Goal: Transaction & Acquisition: Obtain resource

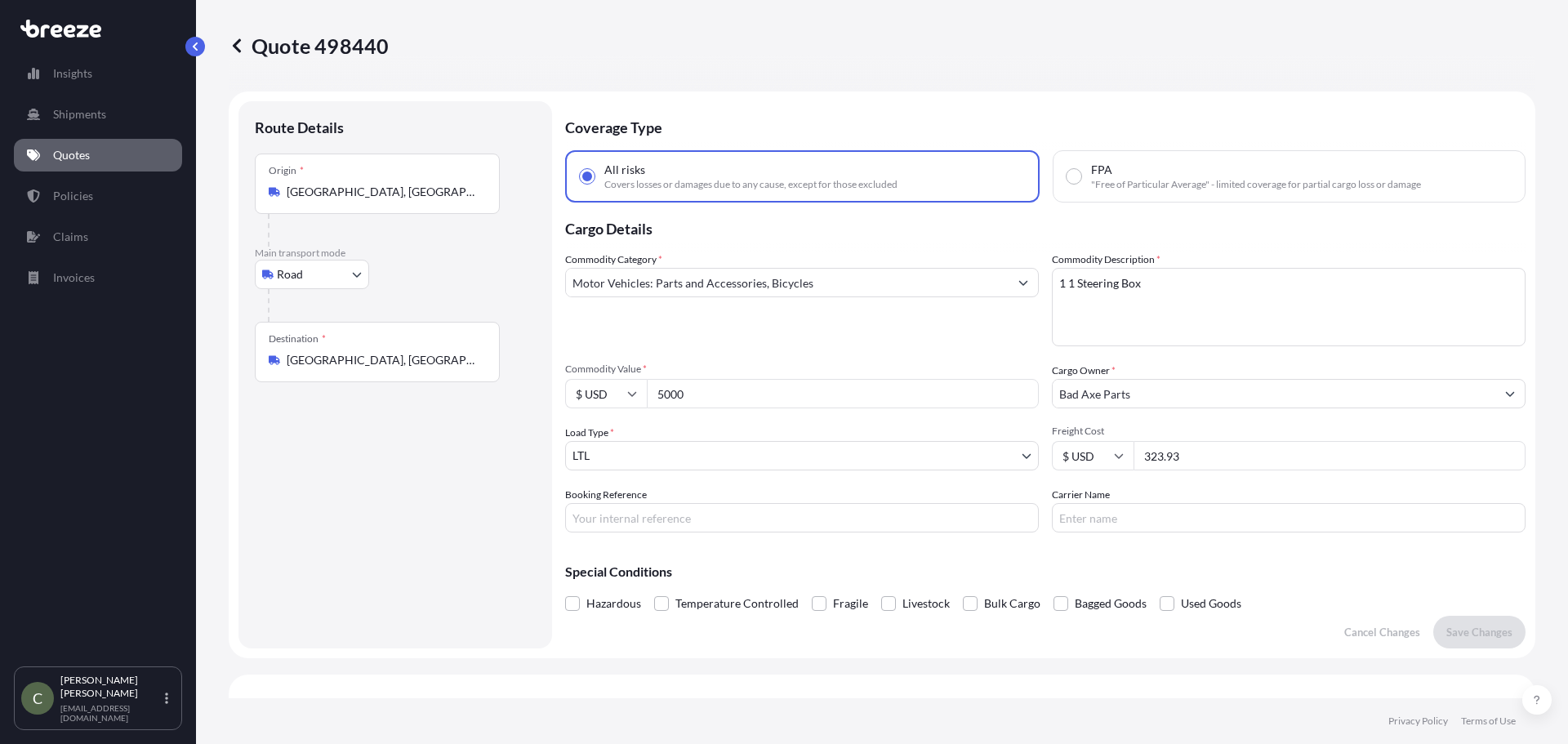
select select "Road"
select select "1"
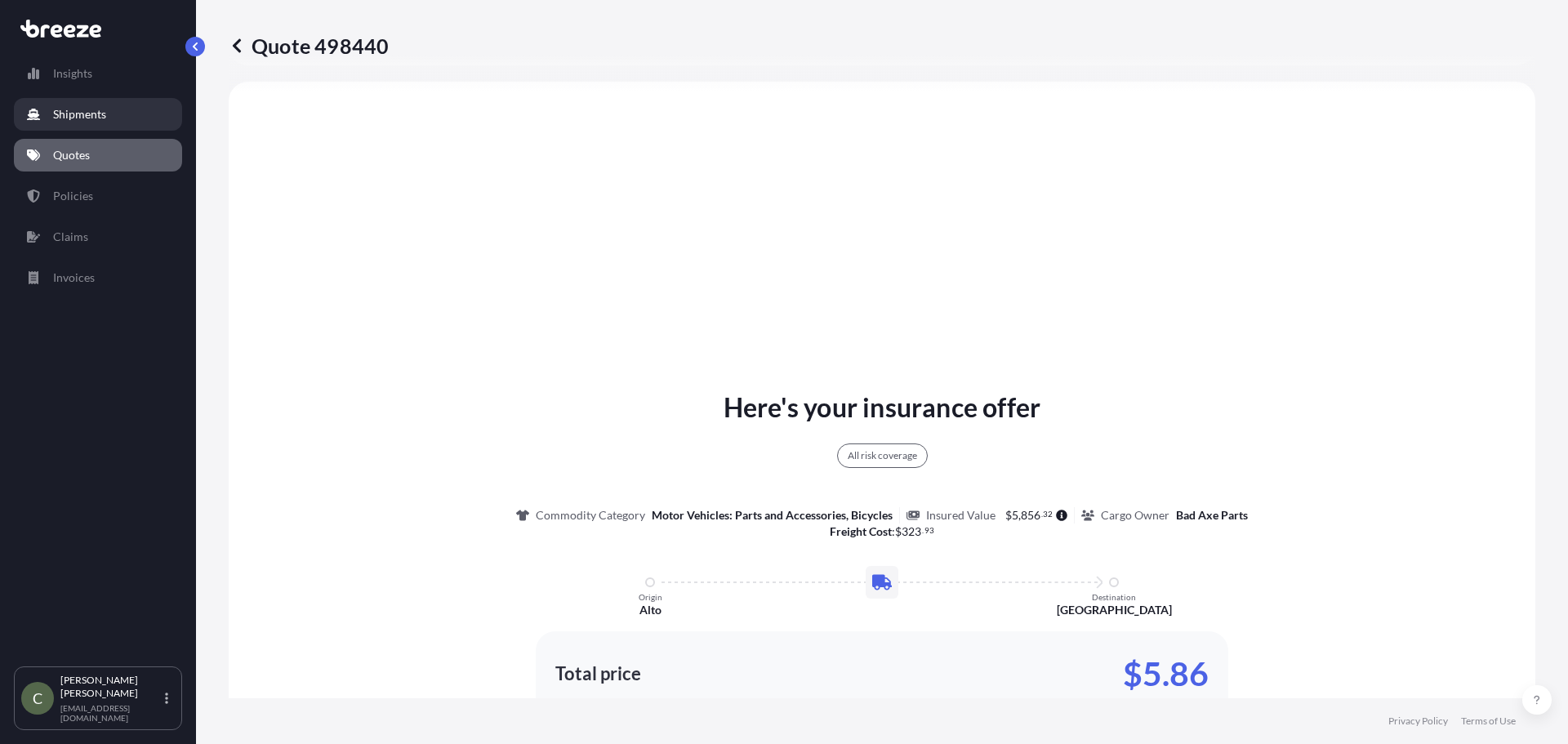
click at [95, 107] on p "Shipments" at bounding box center [80, 114] width 53 height 17
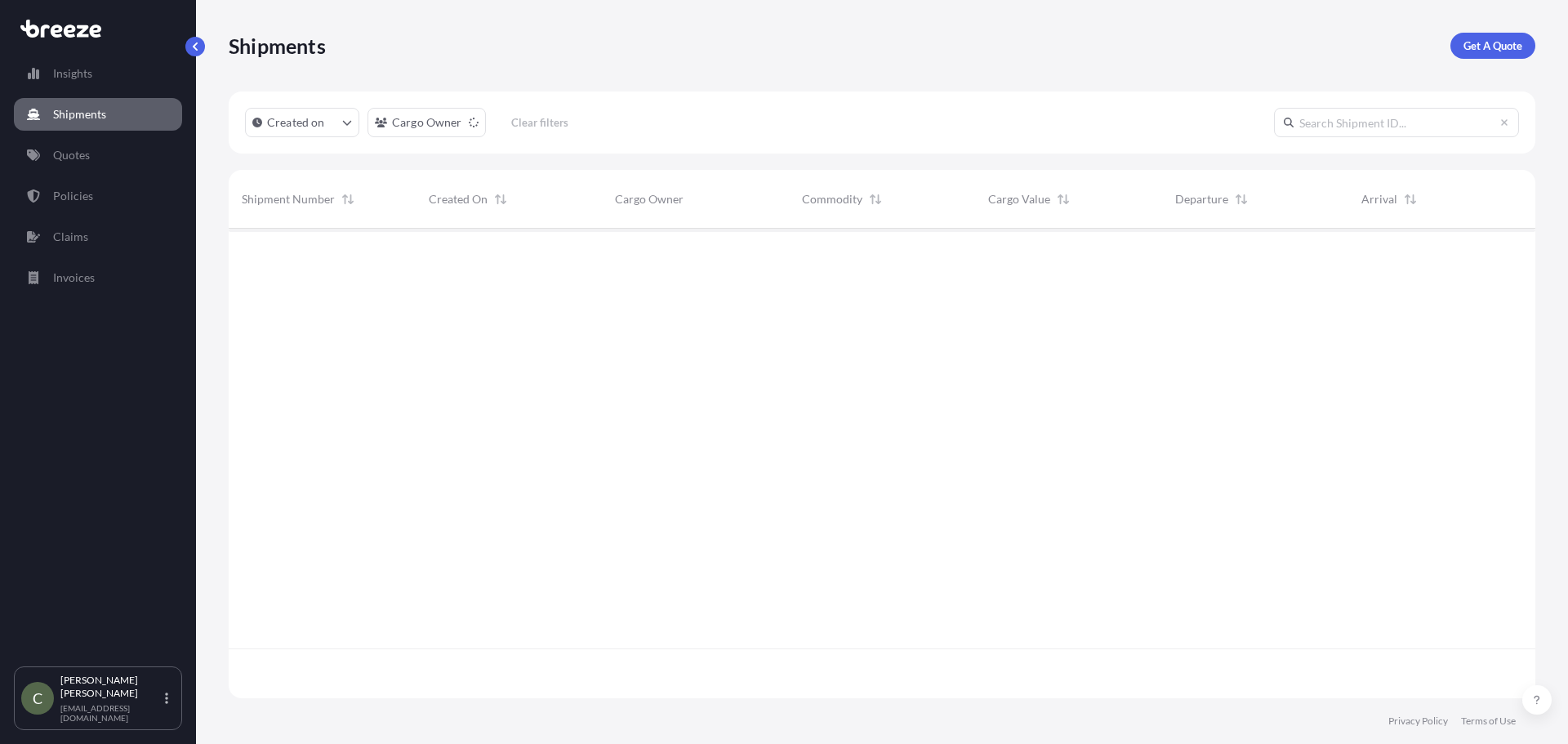
scroll to position [516, 1294]
click at [1516, 36] on link "Get A Quote" at bounding box center [1492, 45] width 85 height 26
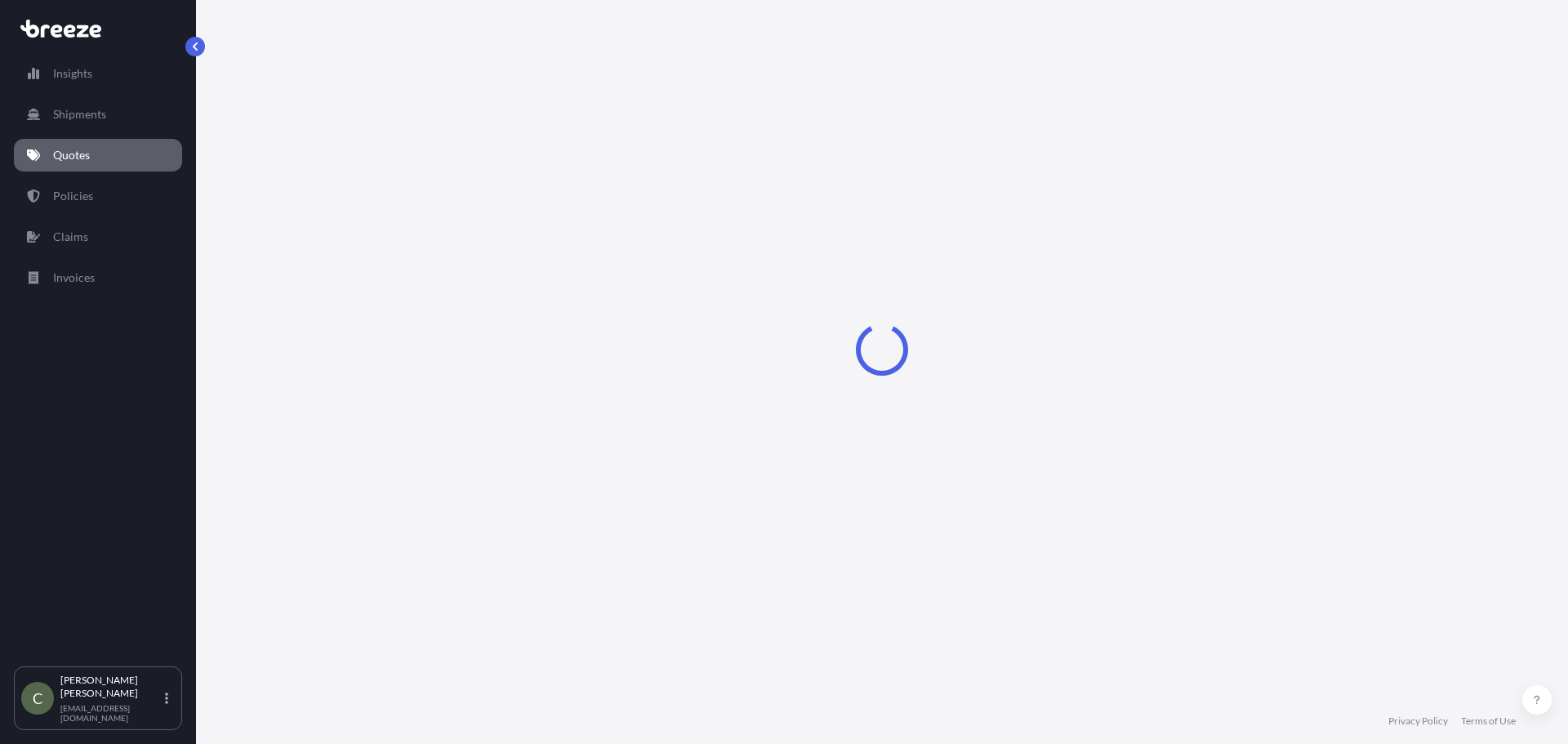
select select "Sea"
select select "1"
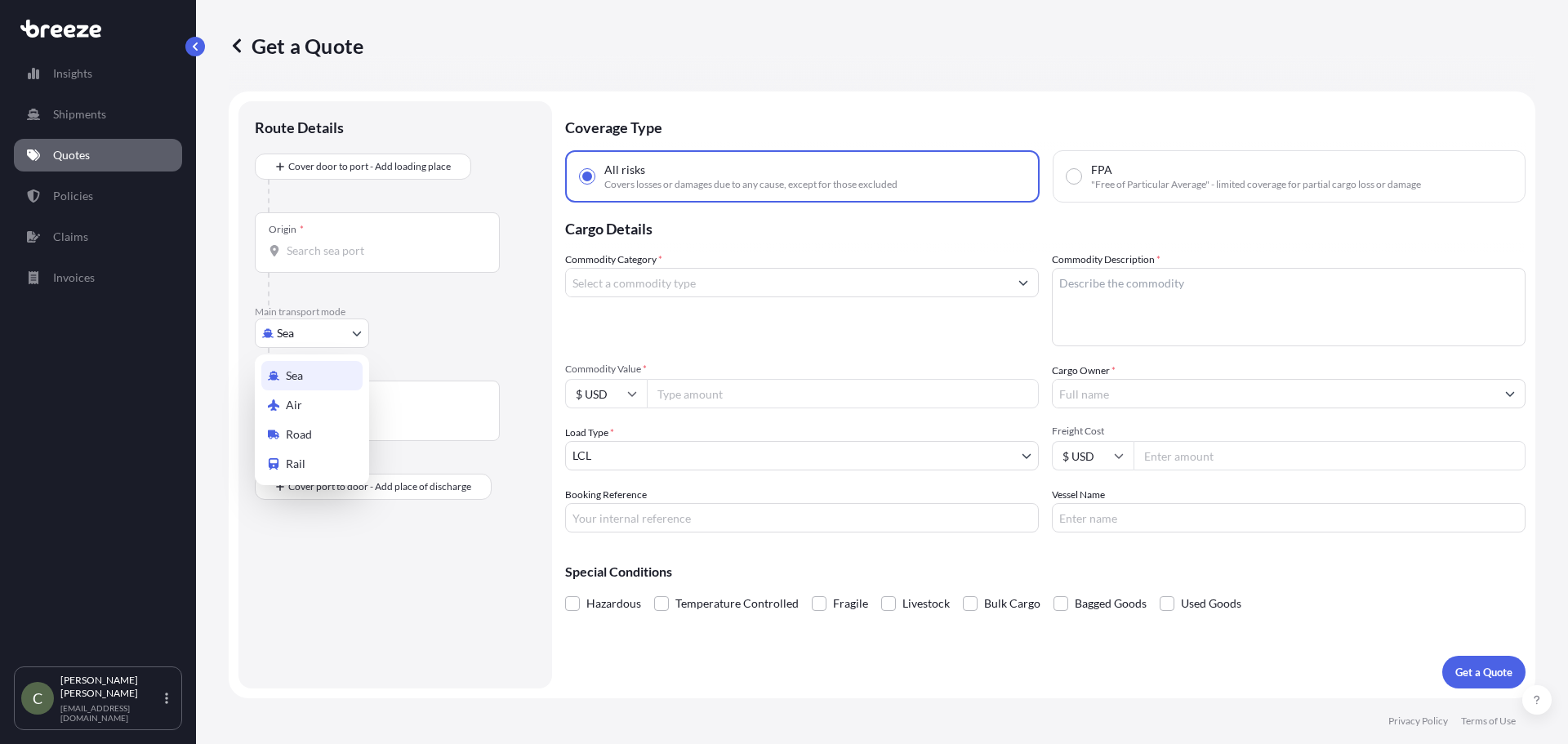
click at [349, 332] on body "Insights Shipments Quotes Policies Claims Invoices C [PERSON_NAME] [EMAIL_ADDRE…" at bounding box center [784, 372] width 1568 height 744
click at [307, 435] on span "Road" at bounding box center [298, 435] width 26 height 17
select select "Road"
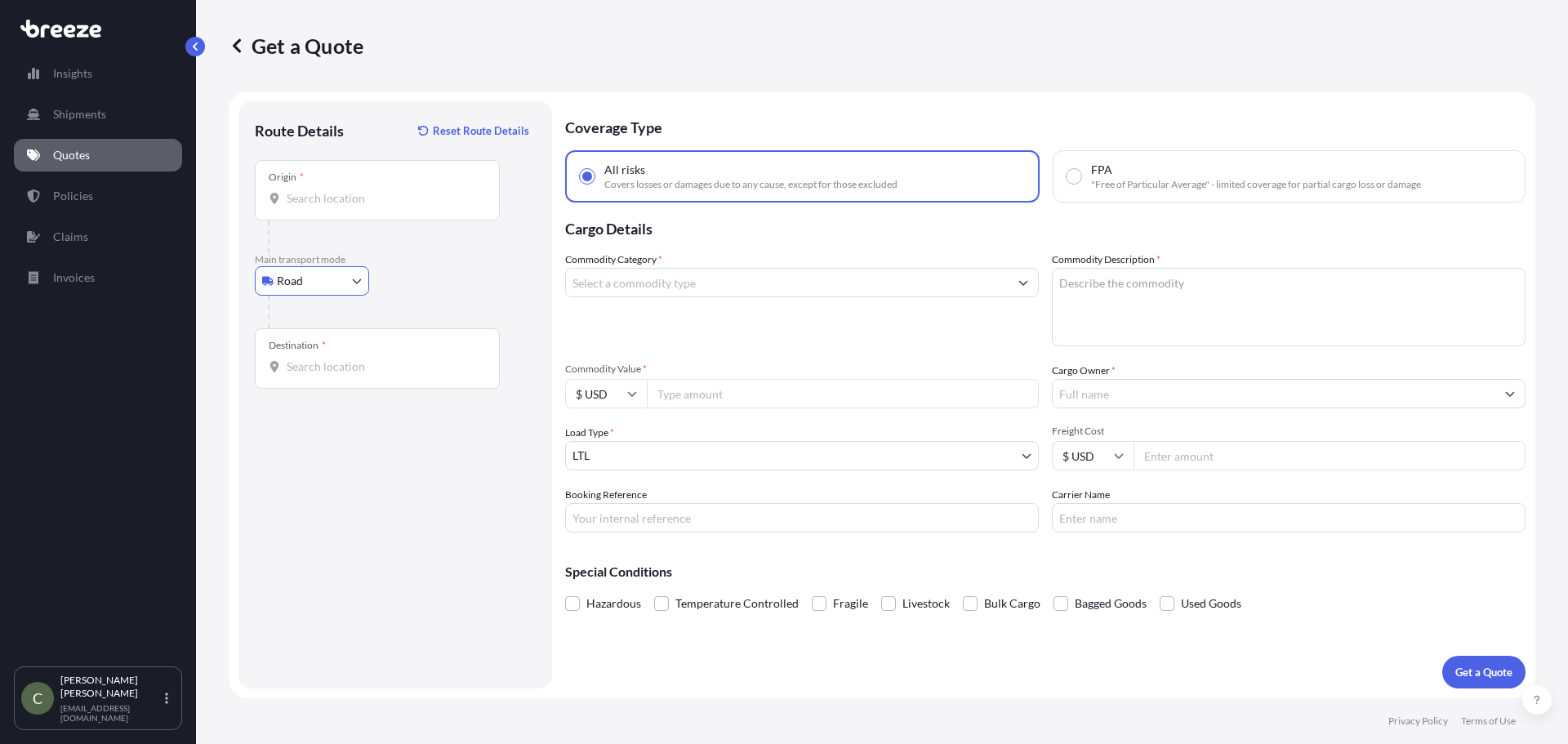
click at [321, 200] on input "Origin *" at bounding box center [382, 199] width 193 height 17
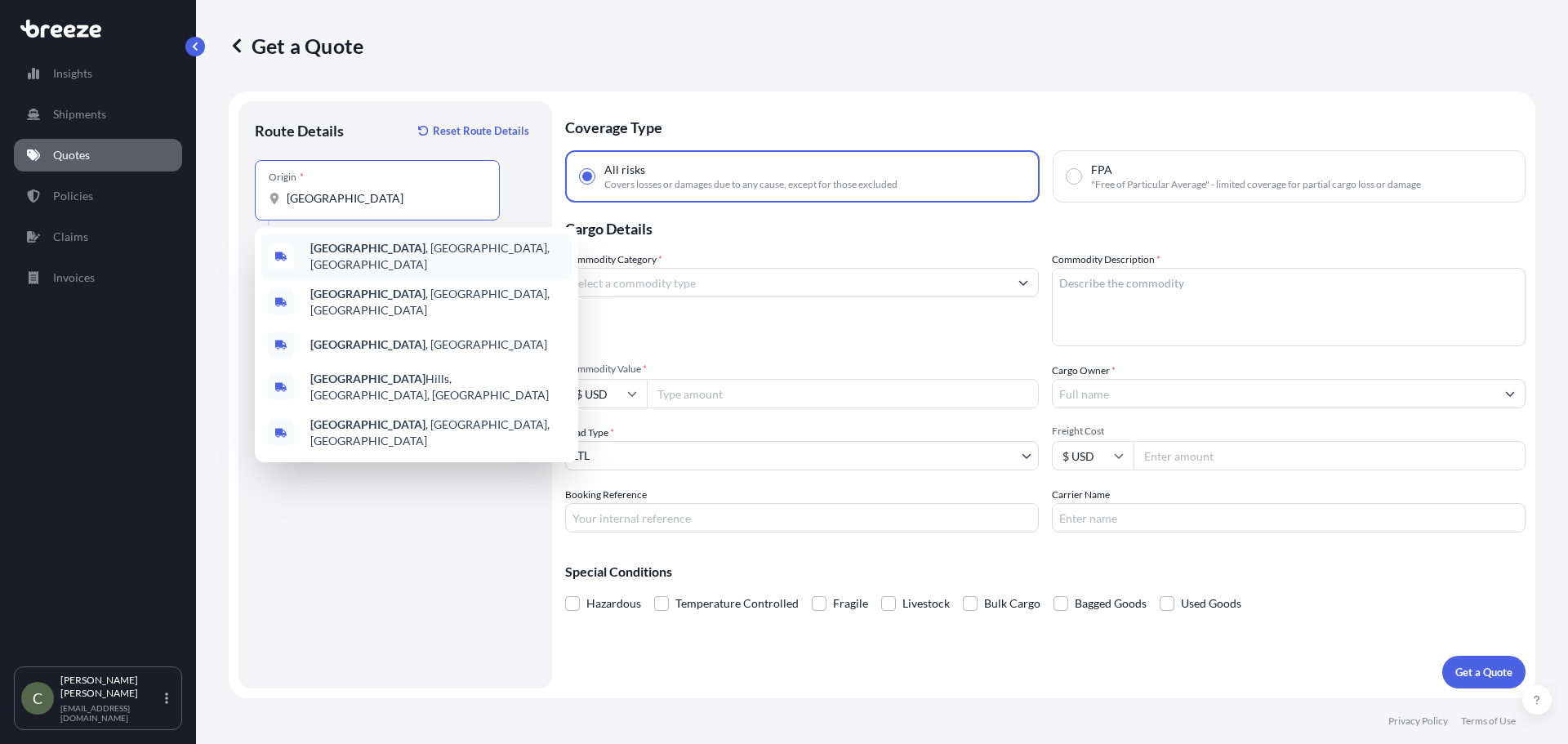
click at [338, 252] on b "[GEOGRAPHIC_DATA]" at bounding box center [368, 247] width 115 height 14
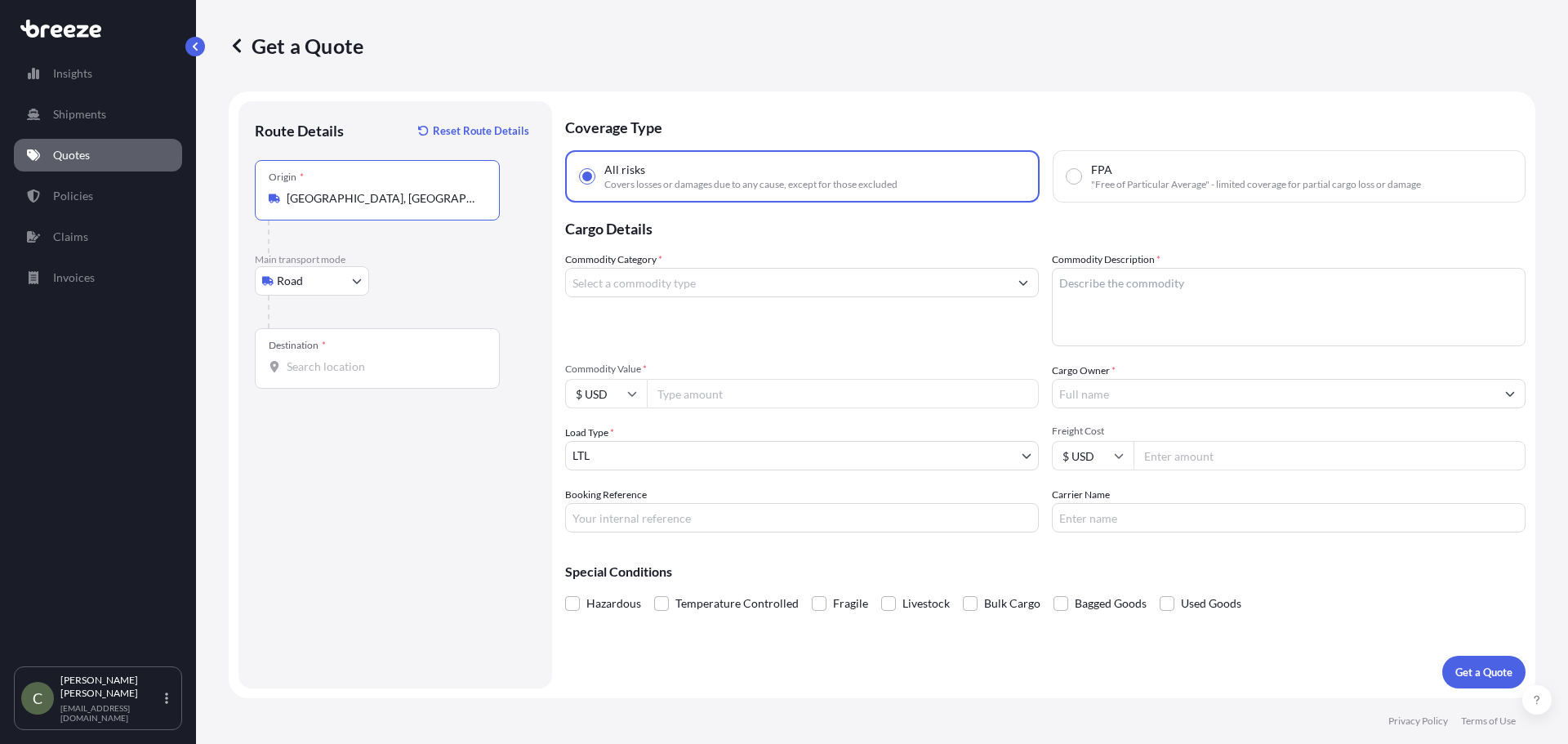
type input "[GEOGRAPHIC_DATA], [GEOGRAPHIC_DATA], [GEOGRAPHIC_DATA]"
click at [337, 365] on input "Destination *" at bounding box center [382, 366] width 193 height 17
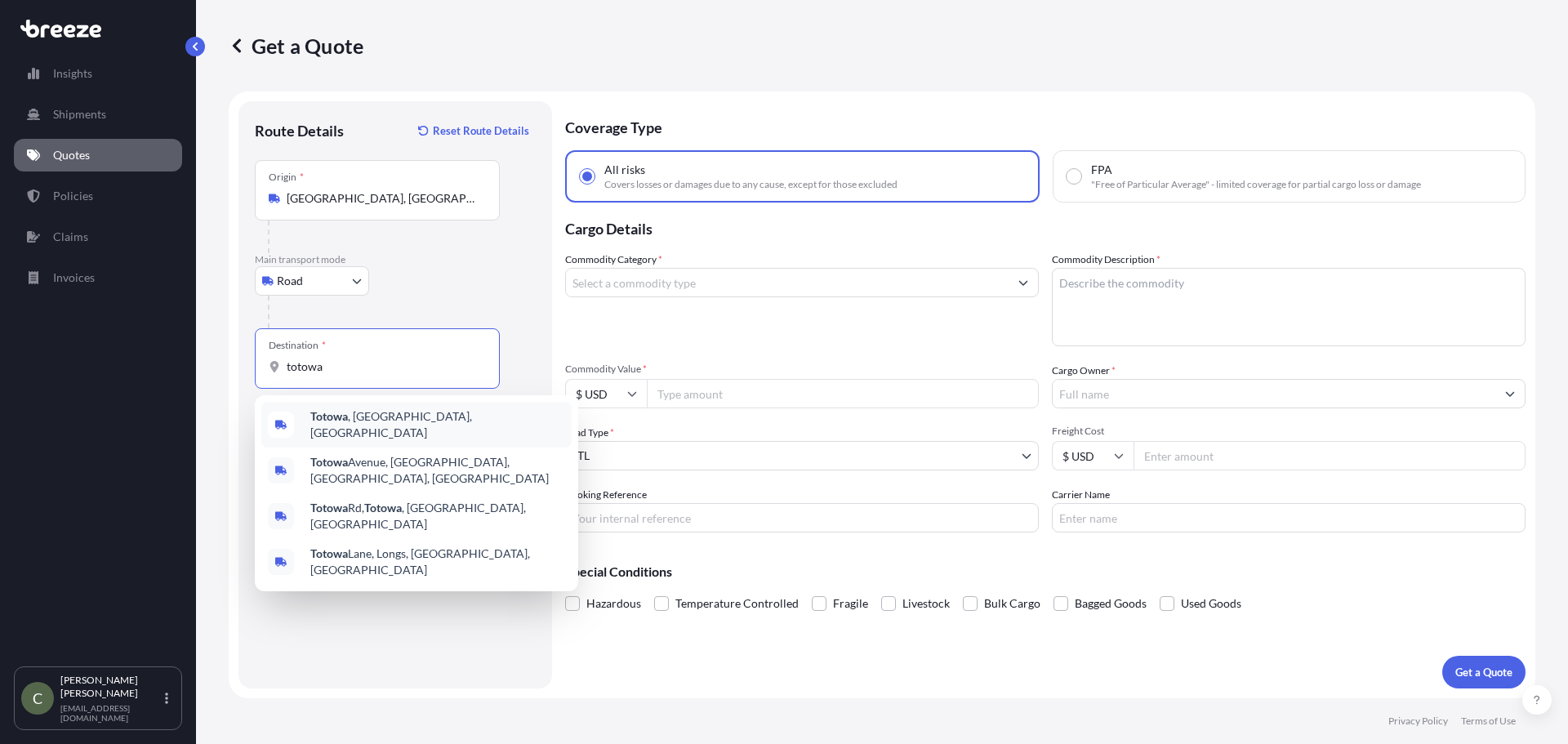
click at [334, 423] on b "Totowa" at bounding box center [329, 415] width 38 height 14
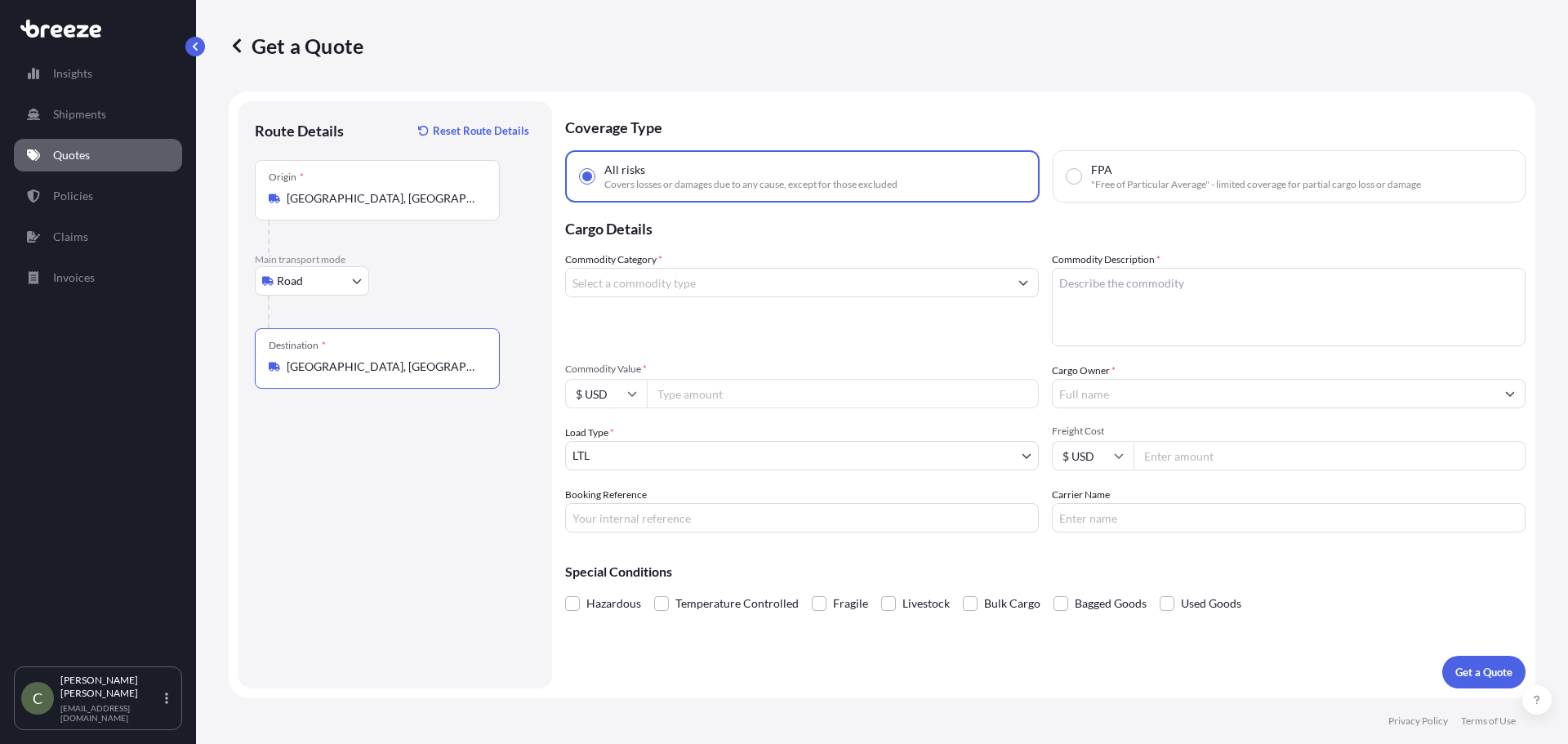
type input "[GEOGRAPHIC_DATA], [GEOGRAPHIC_DATA], [GEOGRAPHIC_DATA]"
click at [622, 285] on input "Commodity Category *" at bounding box center [787, 283] width 442 height 29
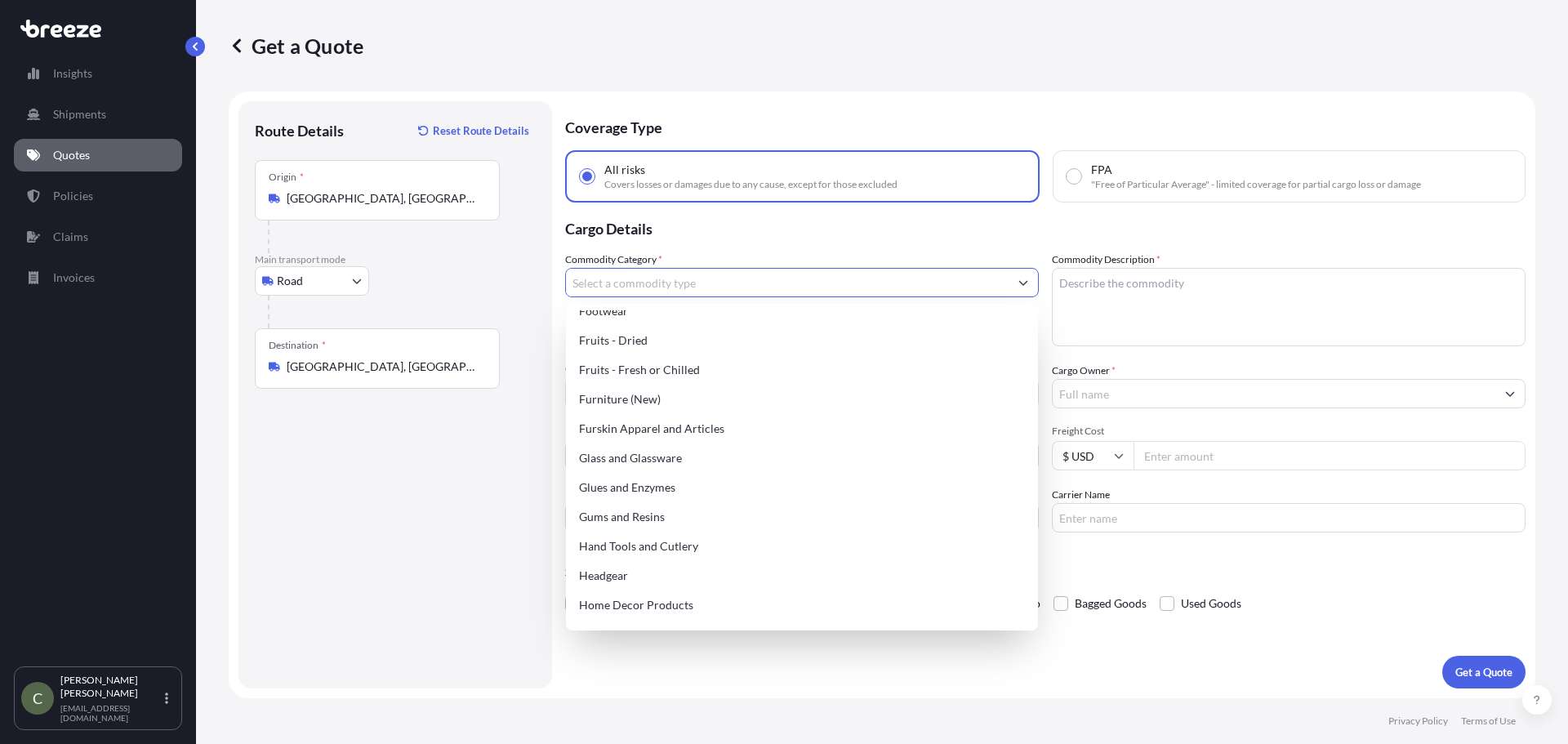
scroll to position [1410, 0]
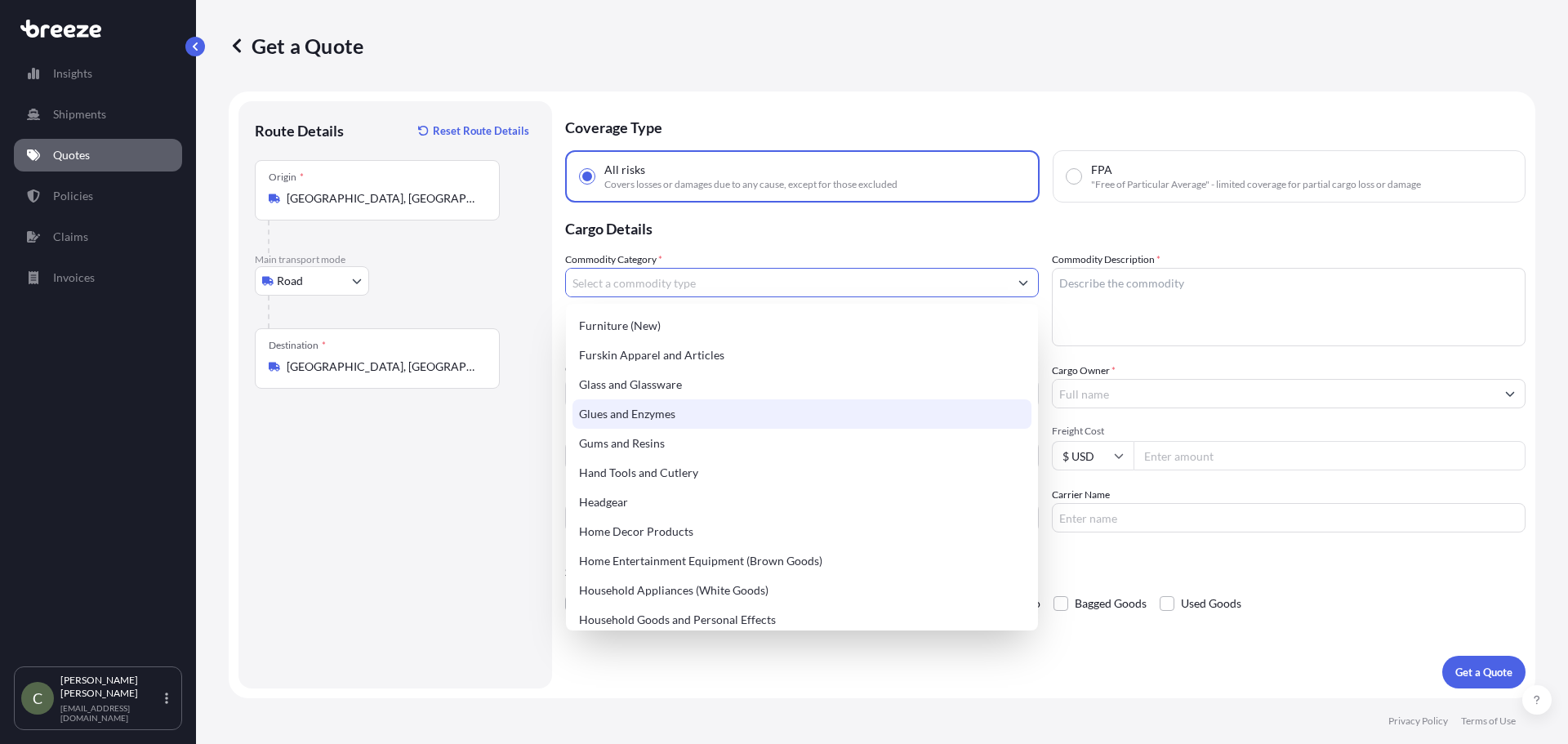
click at [669, 421] on div "Glues and Enzymes" at bounding box center [802, 413] width 459 height 29
type input "Glues and Enzymes"
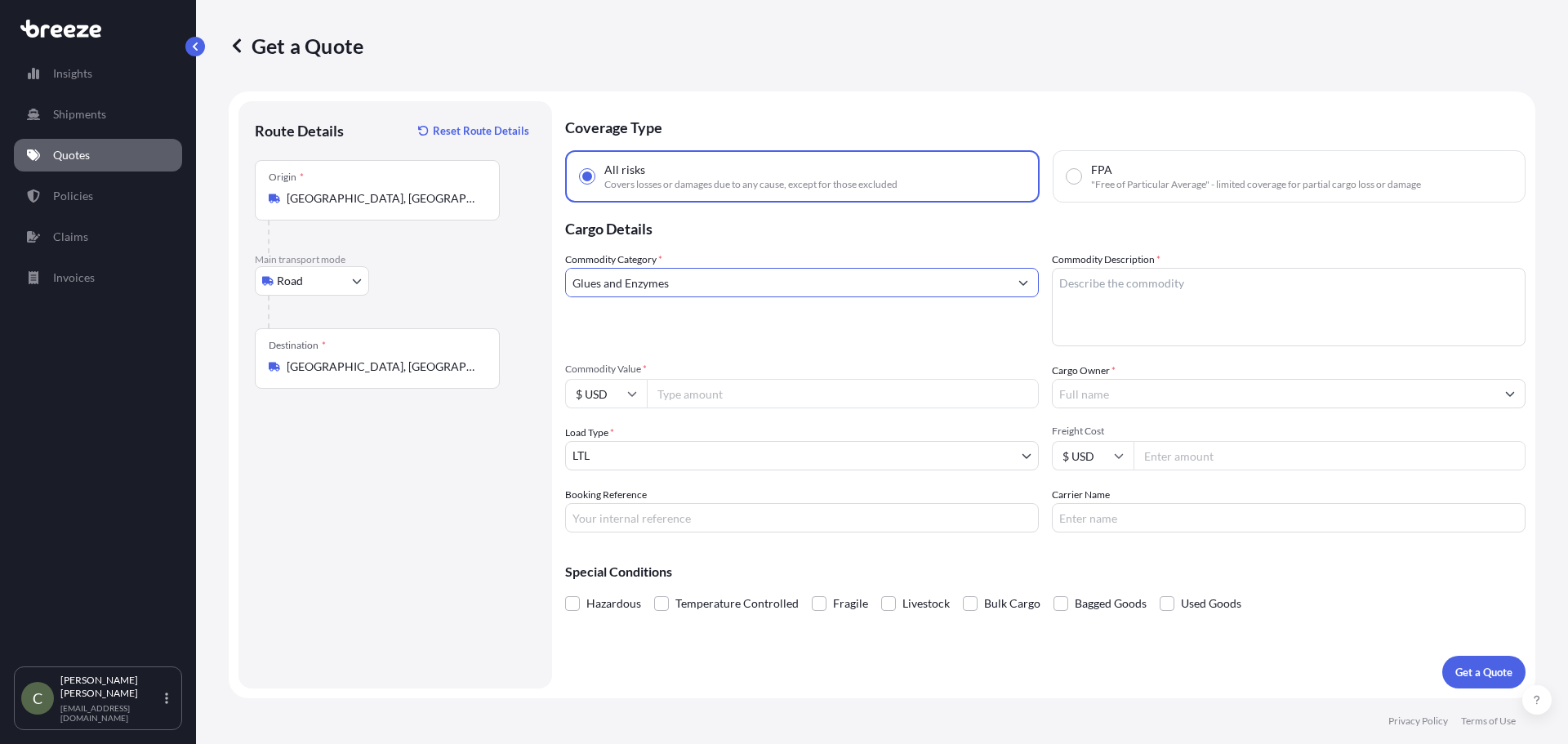
click at [1116, 284] on textarea "Commodity Description *" at bounding box center [1289, 307] width 474 height 78
type textarea "Adhesive"
click at [792, 398] on input "Commodity Value *" at bounding box center [842, 393] width 392 height 29
type input "12297"
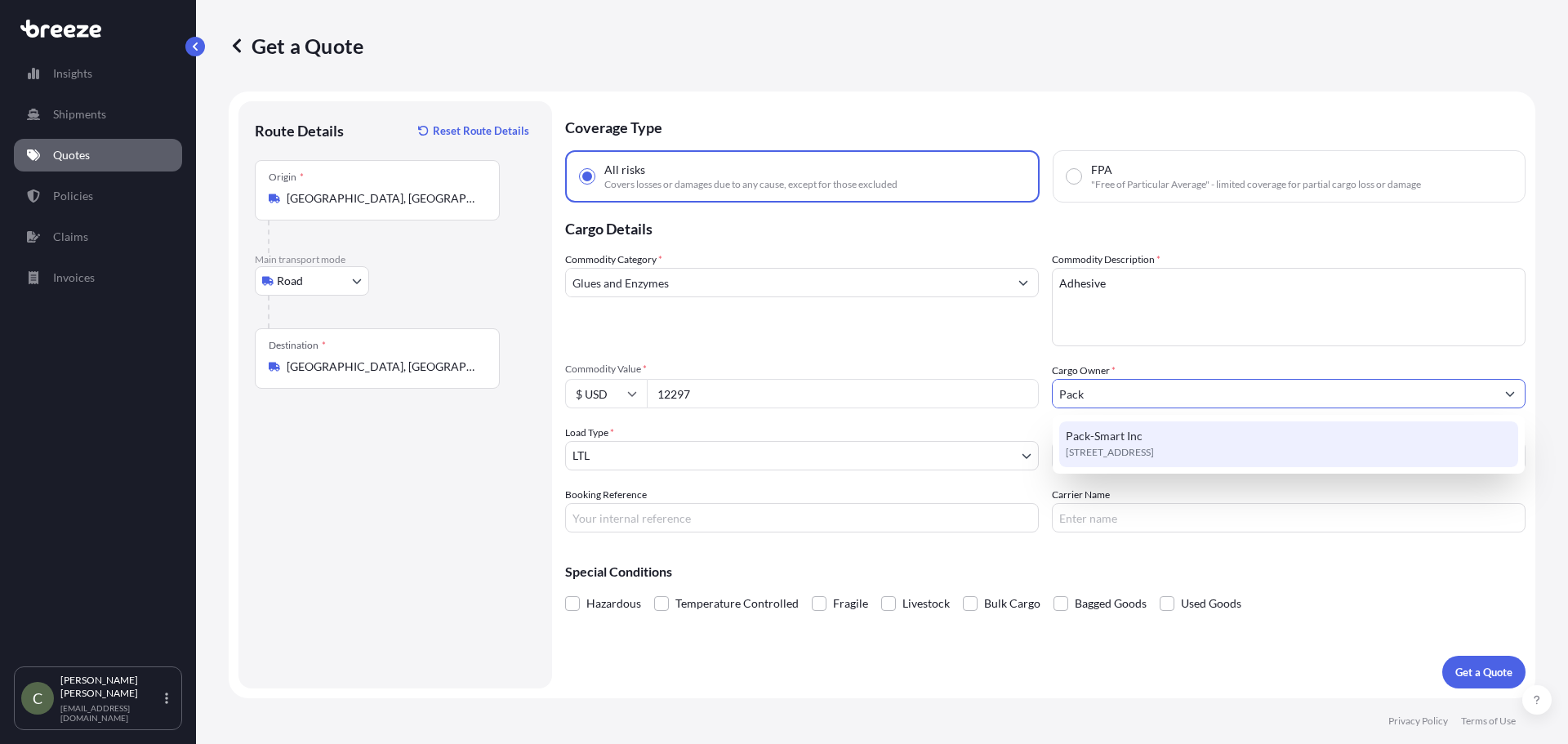
click at [1098, 449] on span "[STREET_ADDRESS]" at bounding box center [1110, 452] width 88 height 17
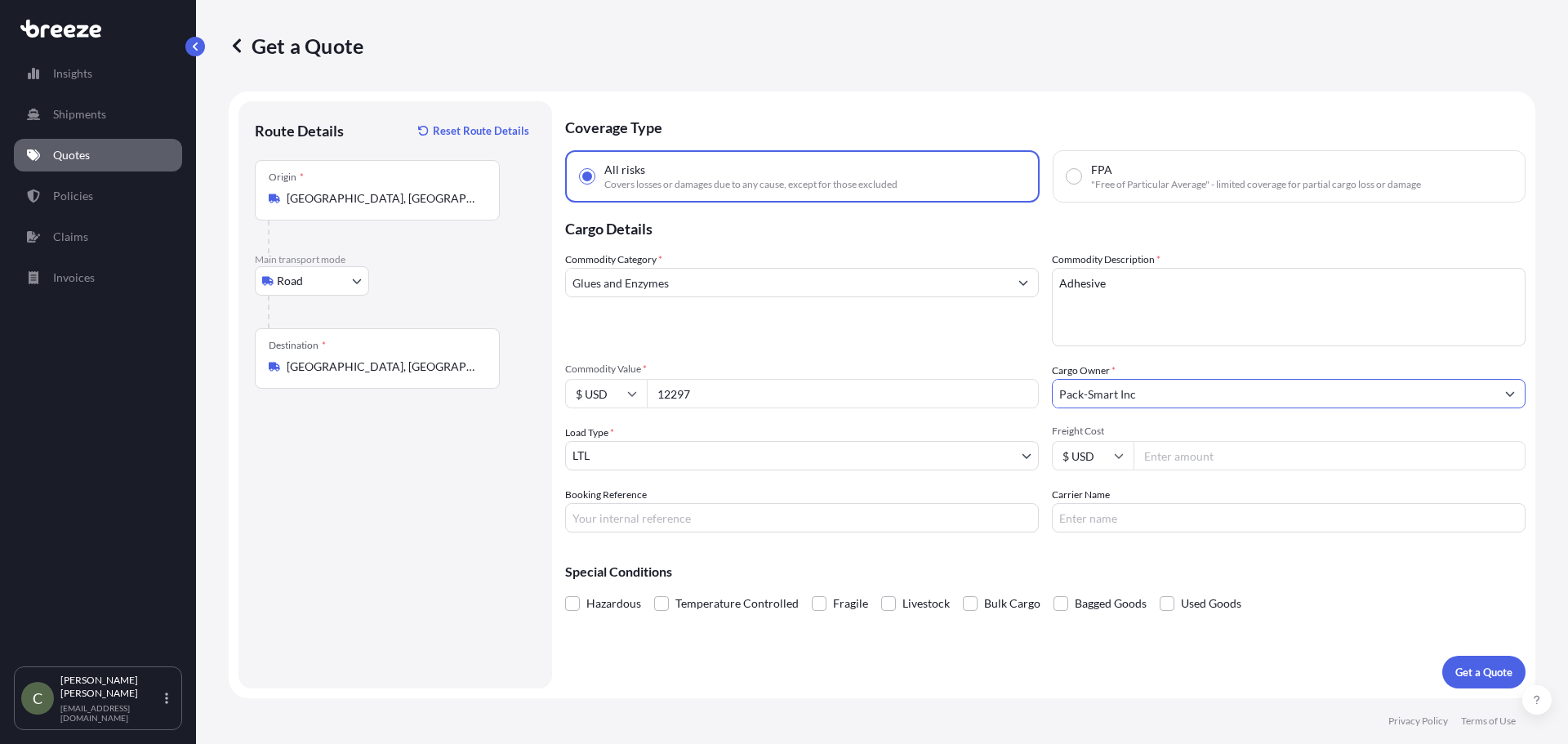
type input "Pack-Smart Inc"
click at [1204, 457] on input "Freight Cost" at bounding box center [1328, 456] width 392 height 29
type input "167.64"
click at [1201, 552] on div "Special Conditions Hazardous Temperature Controlled Fragile Livestock Bulk Carg…" at bounding box center [1045, 580] width 960 height 70
click at [1479, 668] on p "Get a Quote" at bounding box center [1484, 672] width 57 height 17
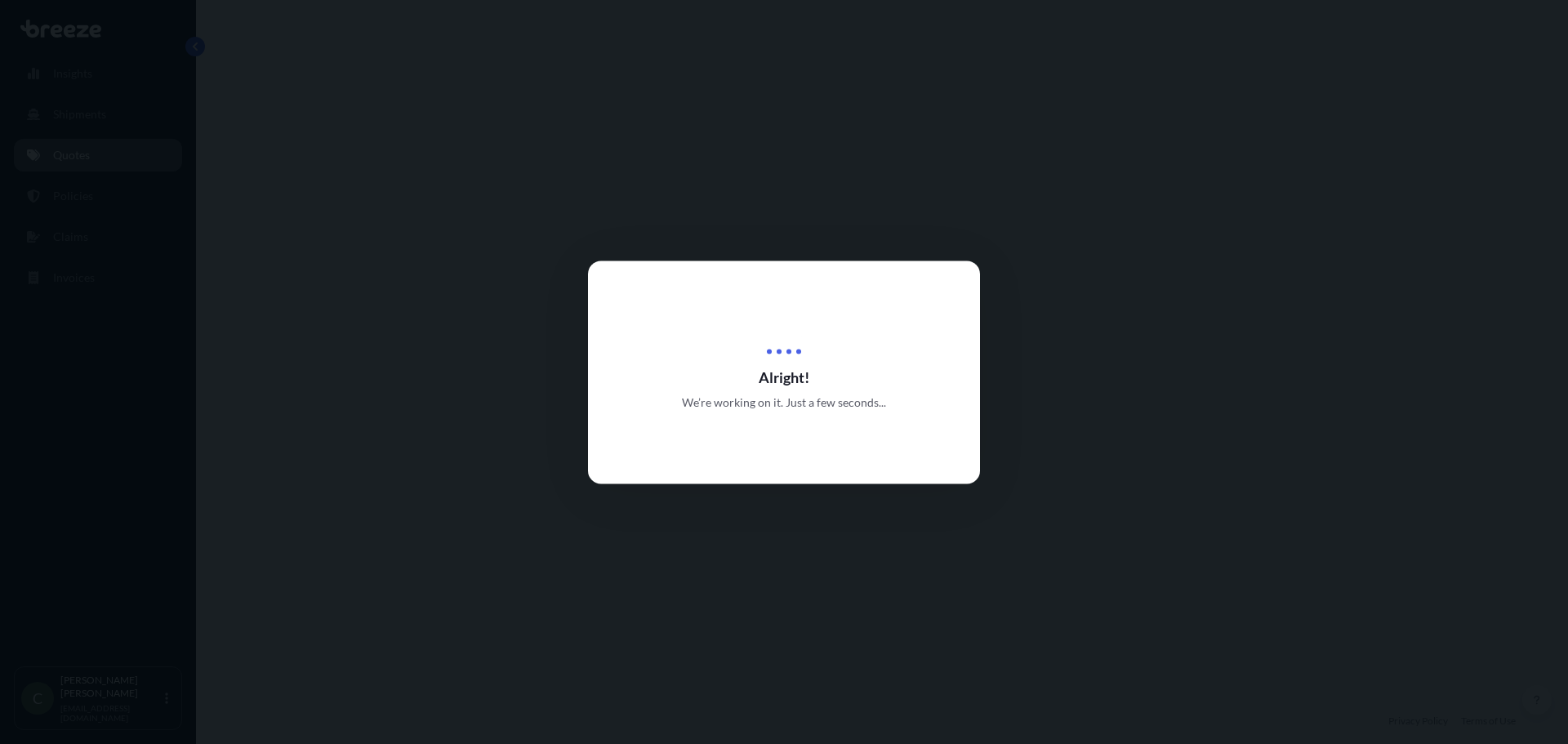
select select "Road"
select select "1"
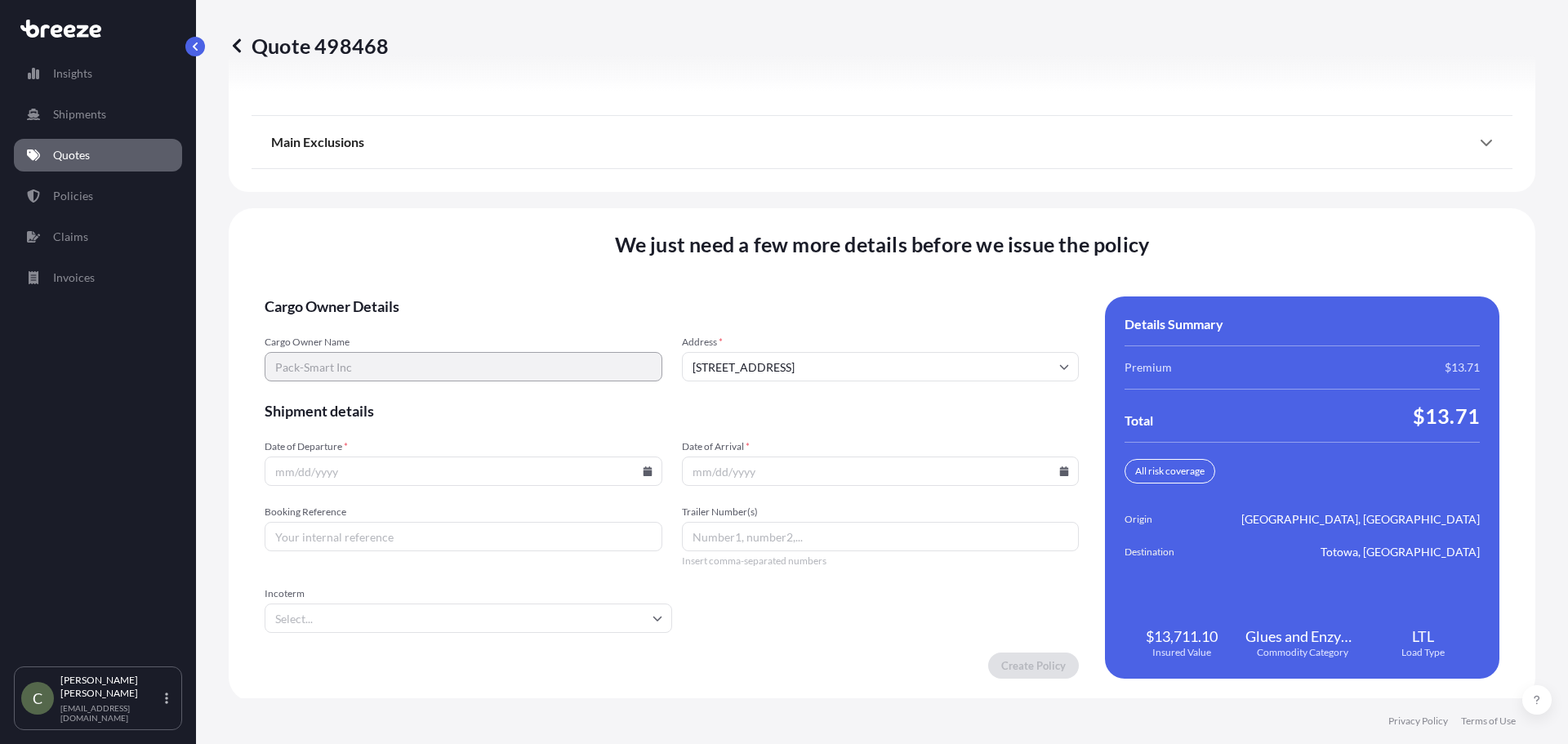
scroll to position [2107, 0]
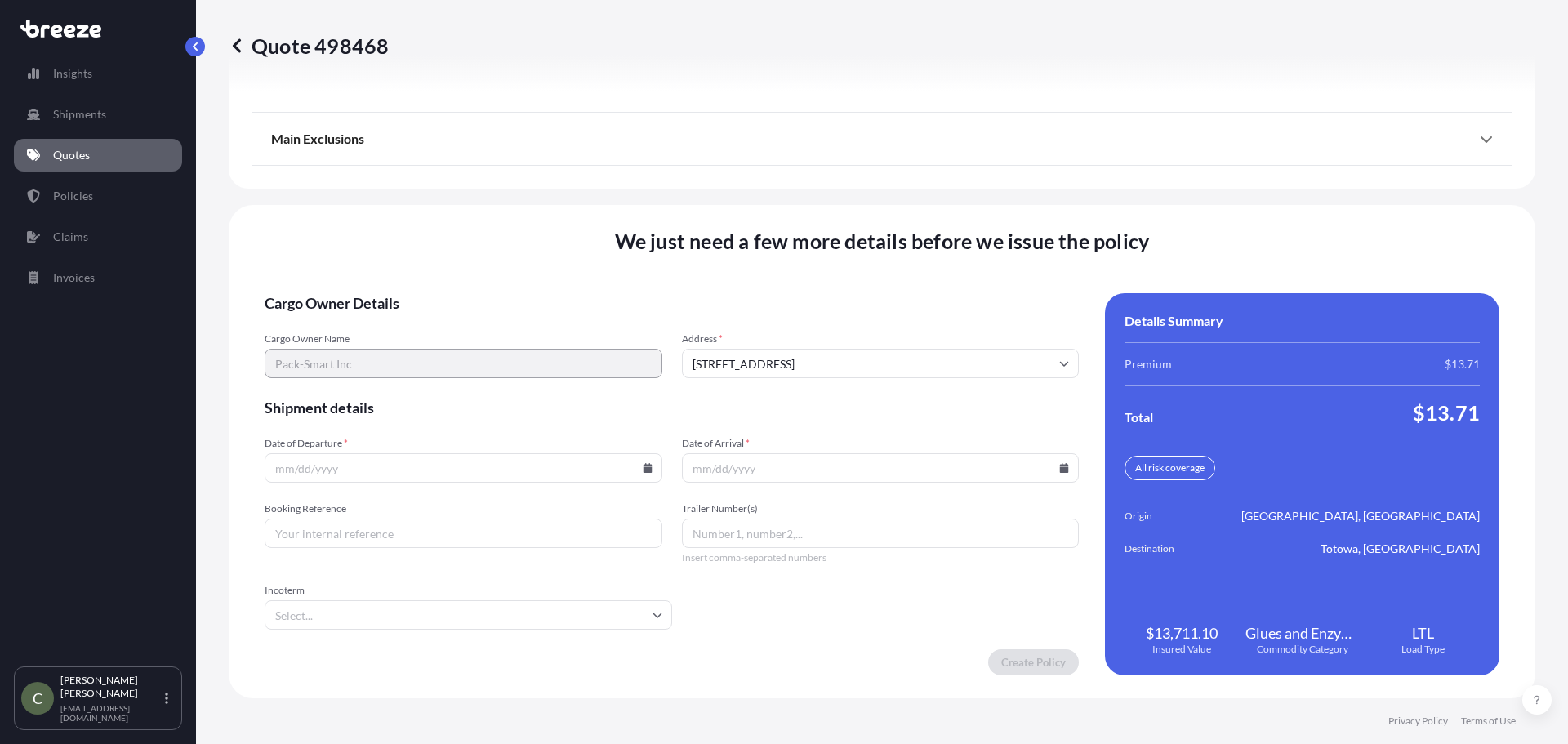
click at [643, 471] on icon at bounding box center [648, 468] width 9 height 10
click at [382, 289] on button "9" at bounding box center [385, 291] width 26 height 26
type input "[DATE]"
click at [723, 471] on input "Date of Arrival *" at bounding box center [881, 468] width 398 height 29
click at [1060, 468] on icon at bounding box center [1065, 468] width 9 height 10
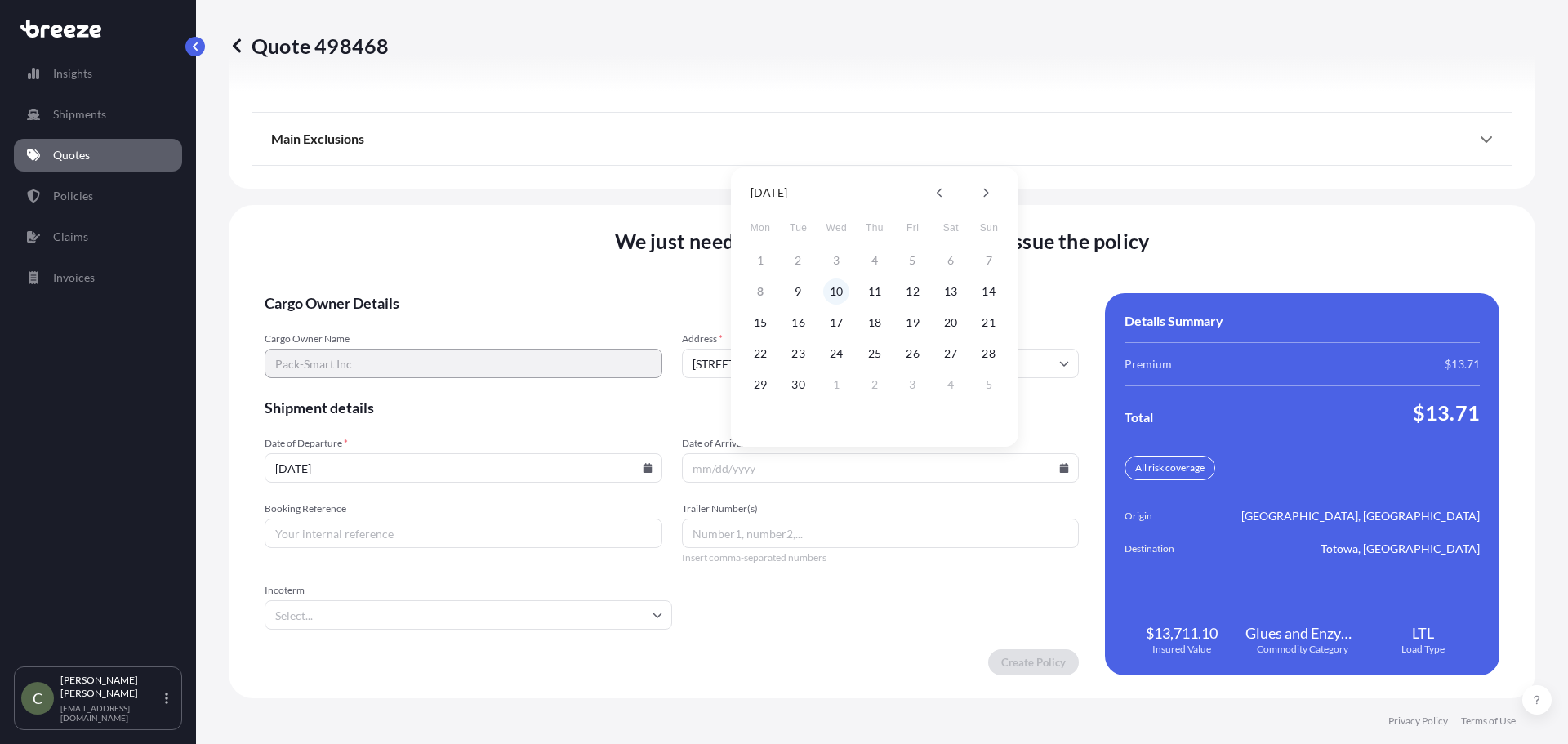
click at [848, 291] on button "10" at bounding box center [837, 291] width 26 height 26
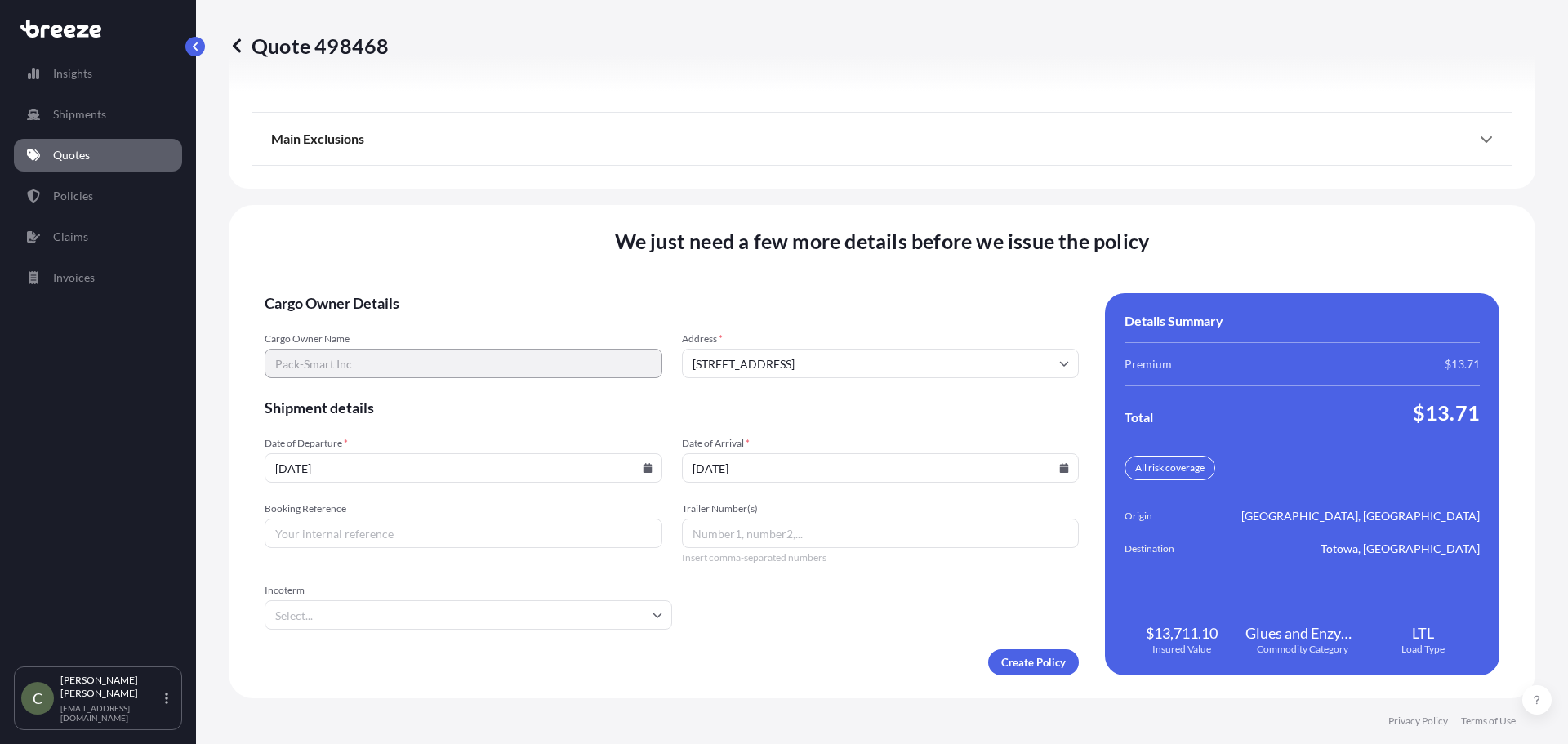
type input "[DATE]"
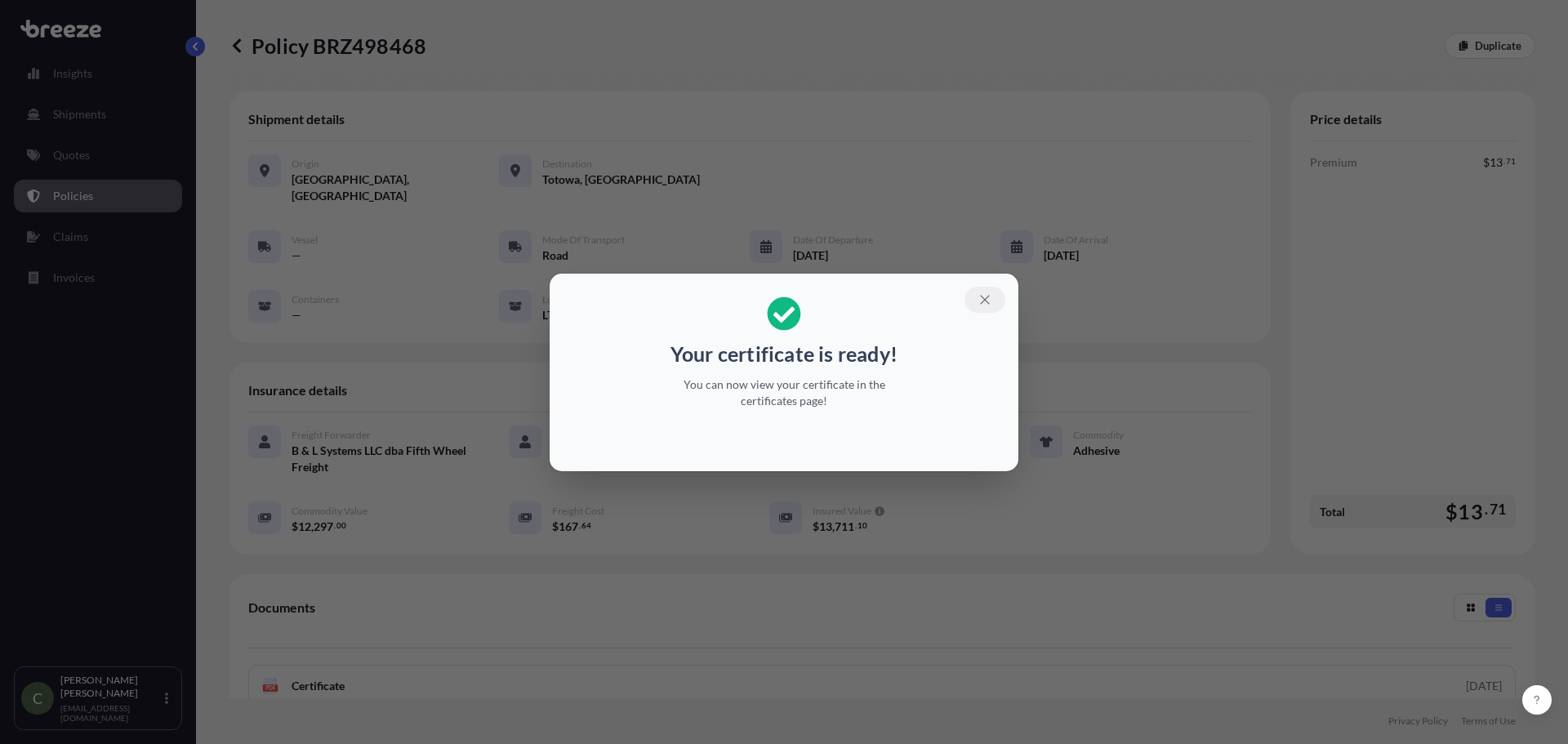
click at [986, 304] on icon "button" at bounding box center [985, 299] width 15 height 15
